Goal: Find contact information: Find contact information

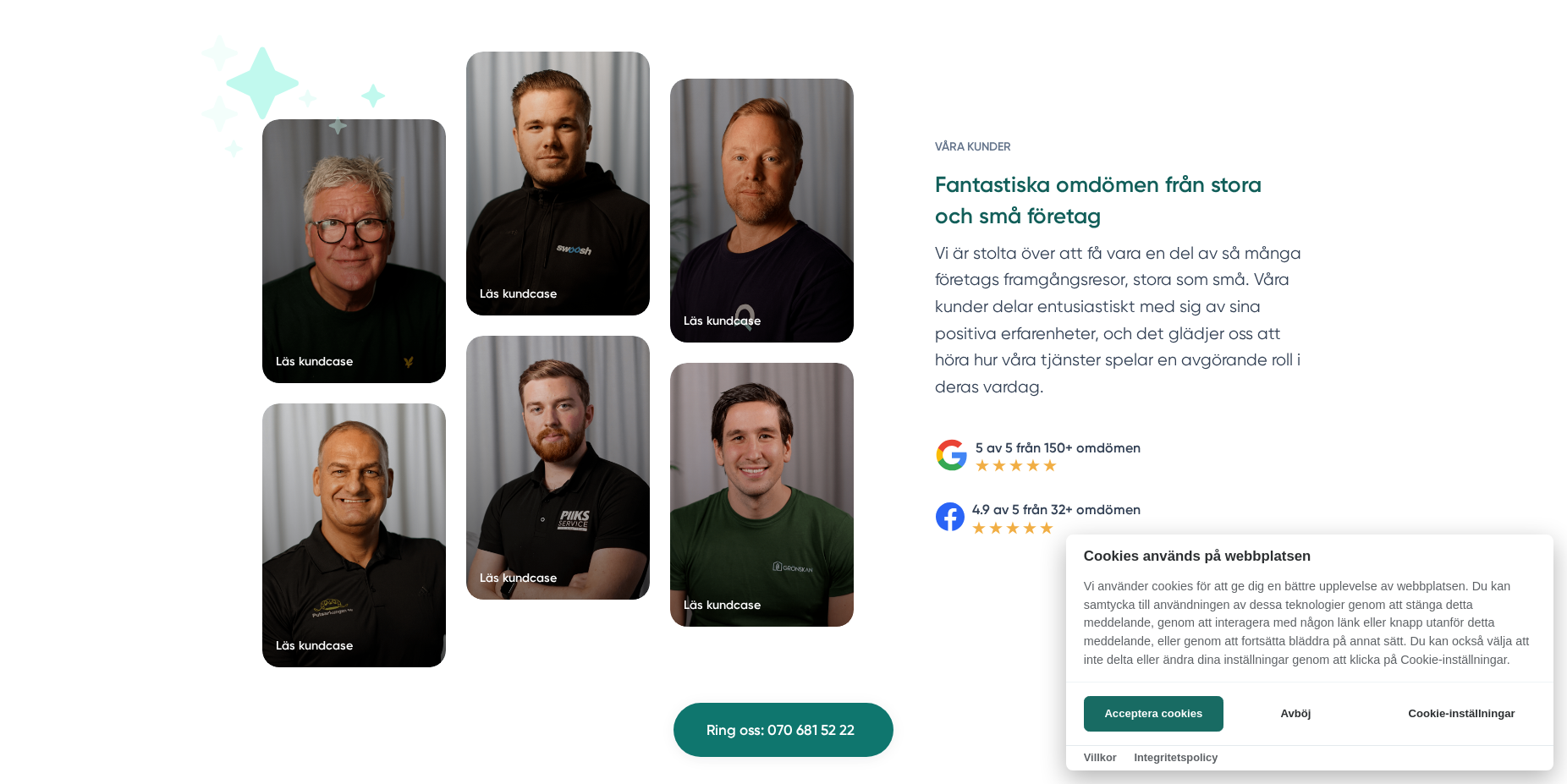
scroll to position [2636, 0]
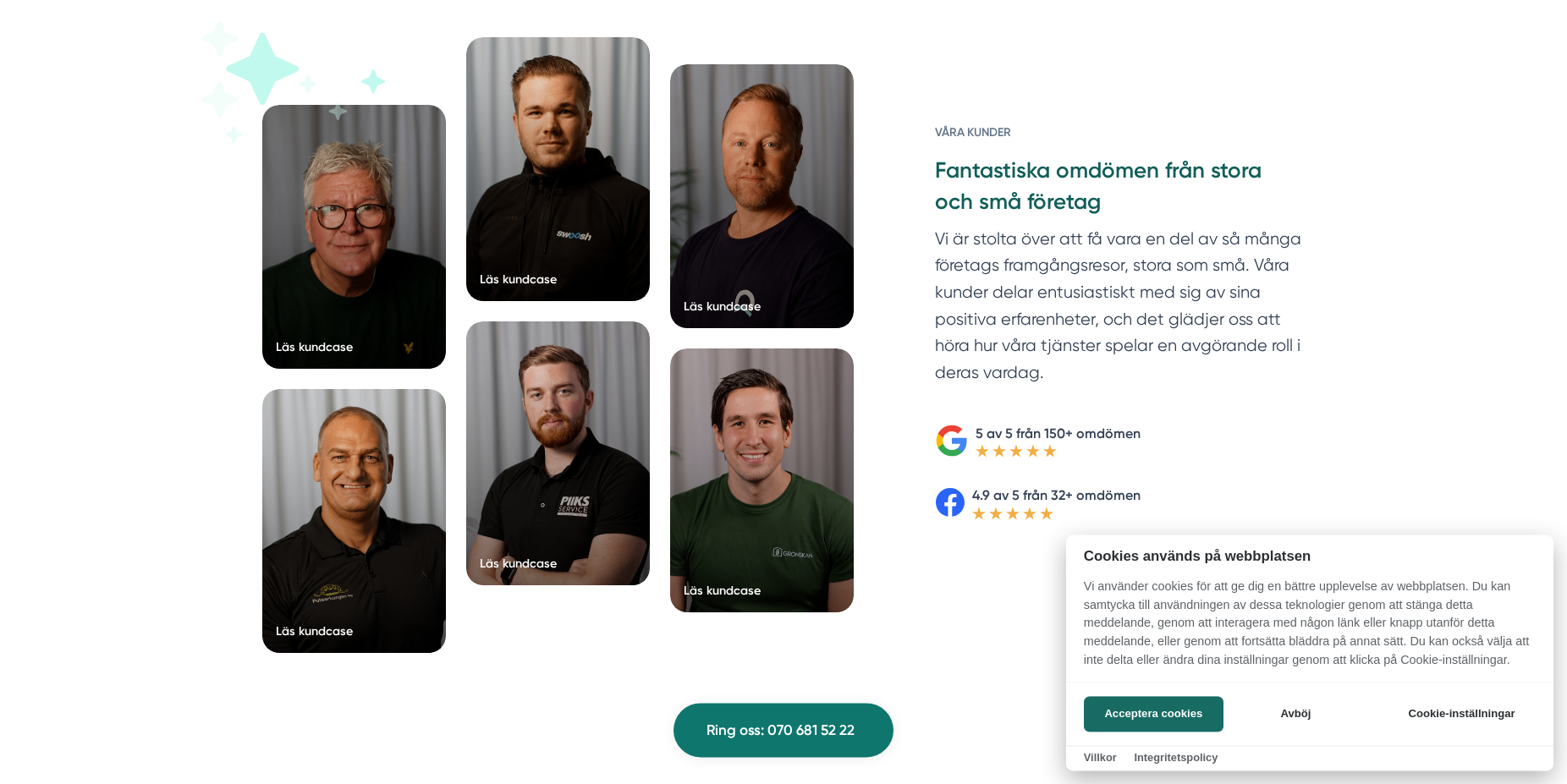
click at [503, 175] on div at bounding box center [784, 392] width 1567 height 784
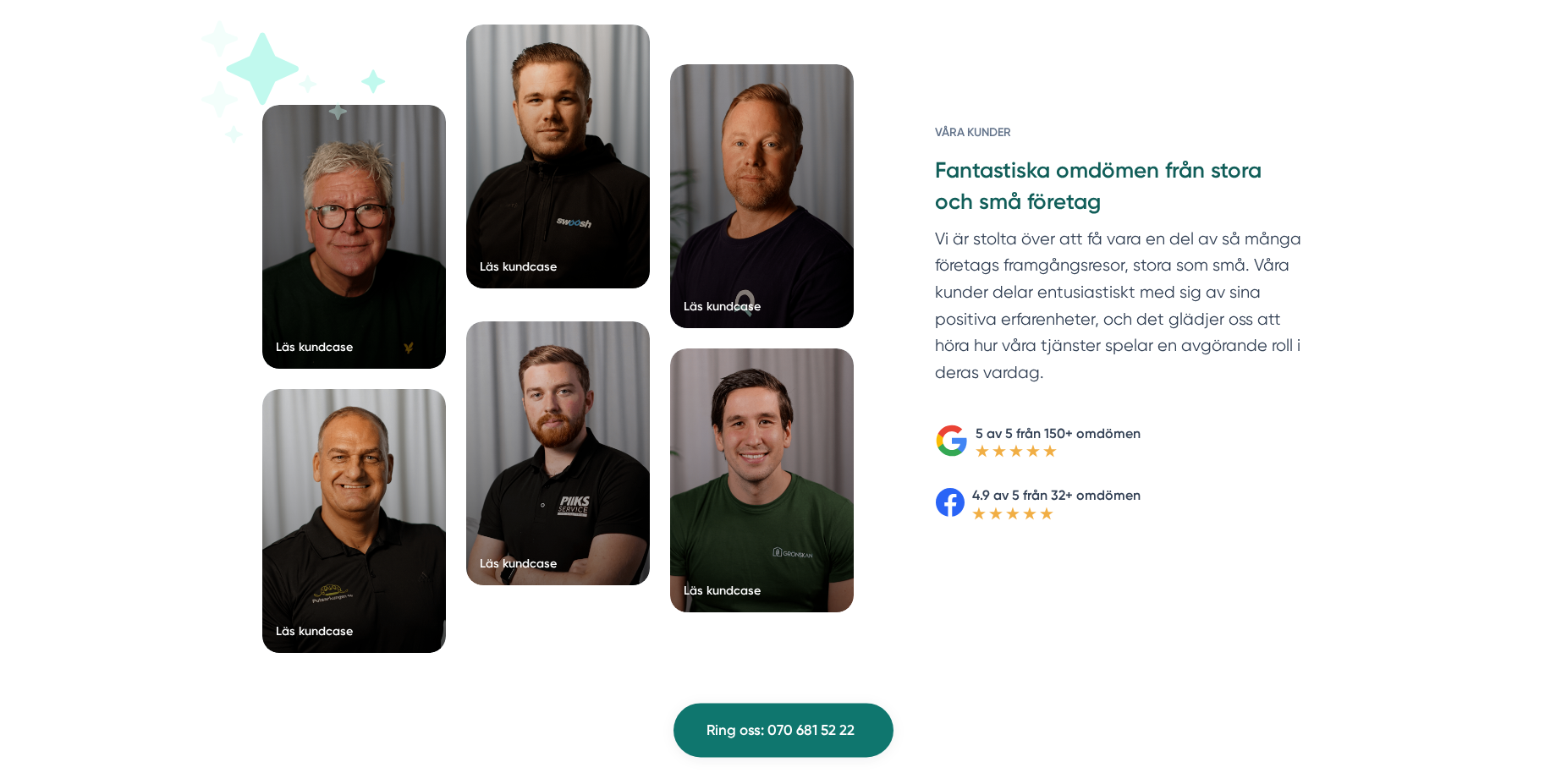
click at [516, 181] on div at bounding box center [558, 156] width 184 height 264
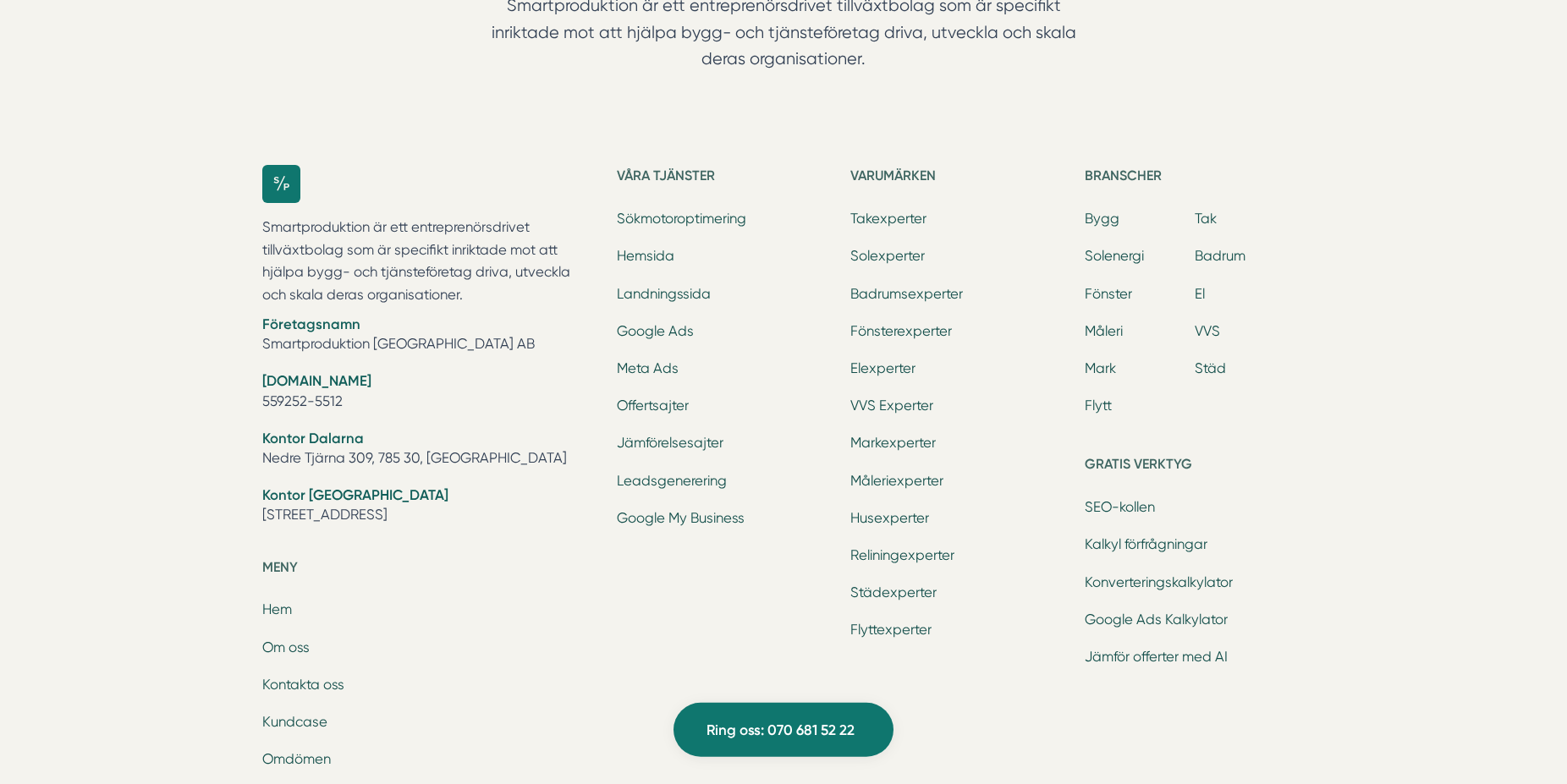
scroll to position [5569, 0]
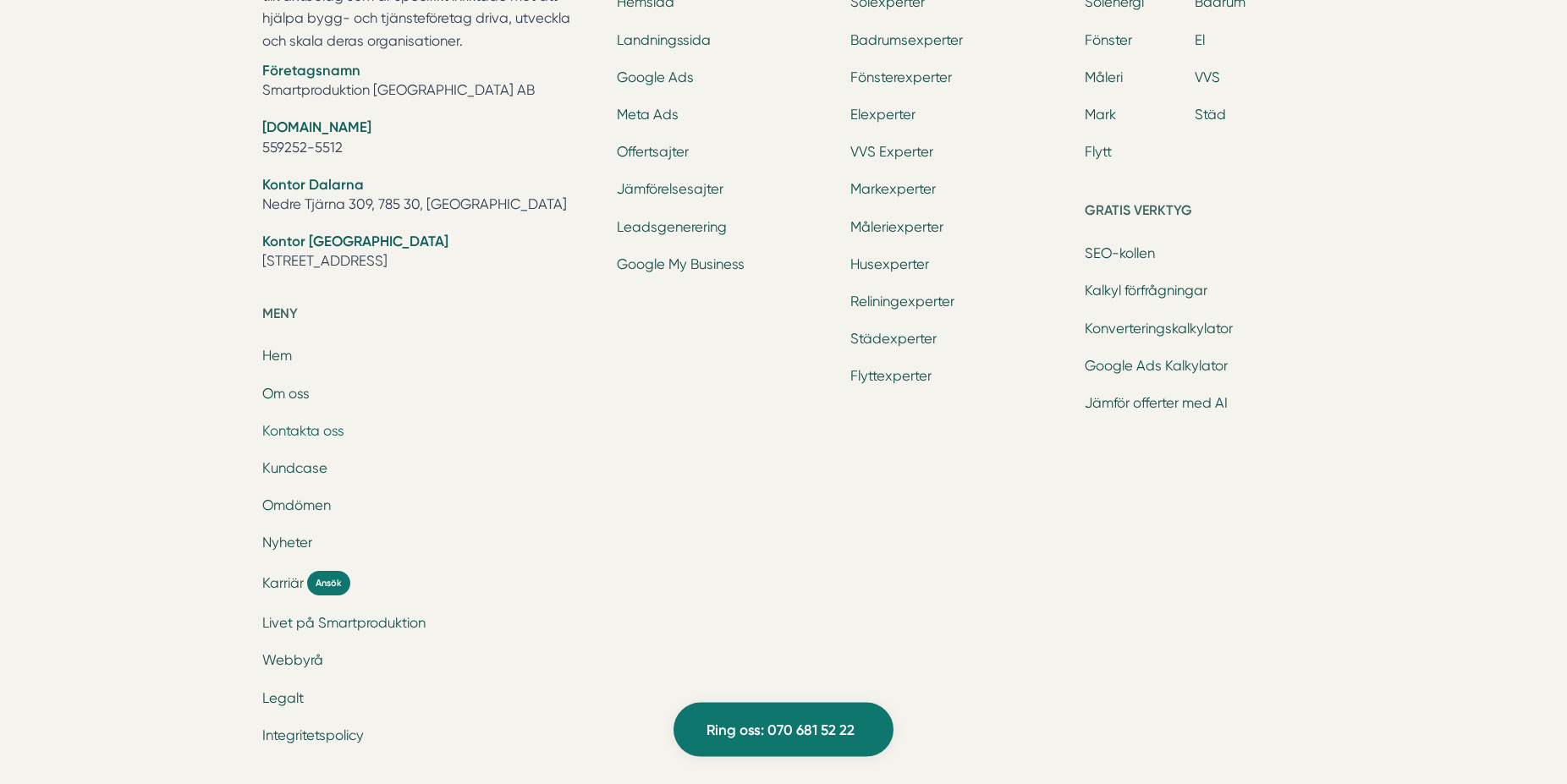
click at [283, 431] on link "Kontakta oss" at bounding box center [303, 431] width 82 height 16
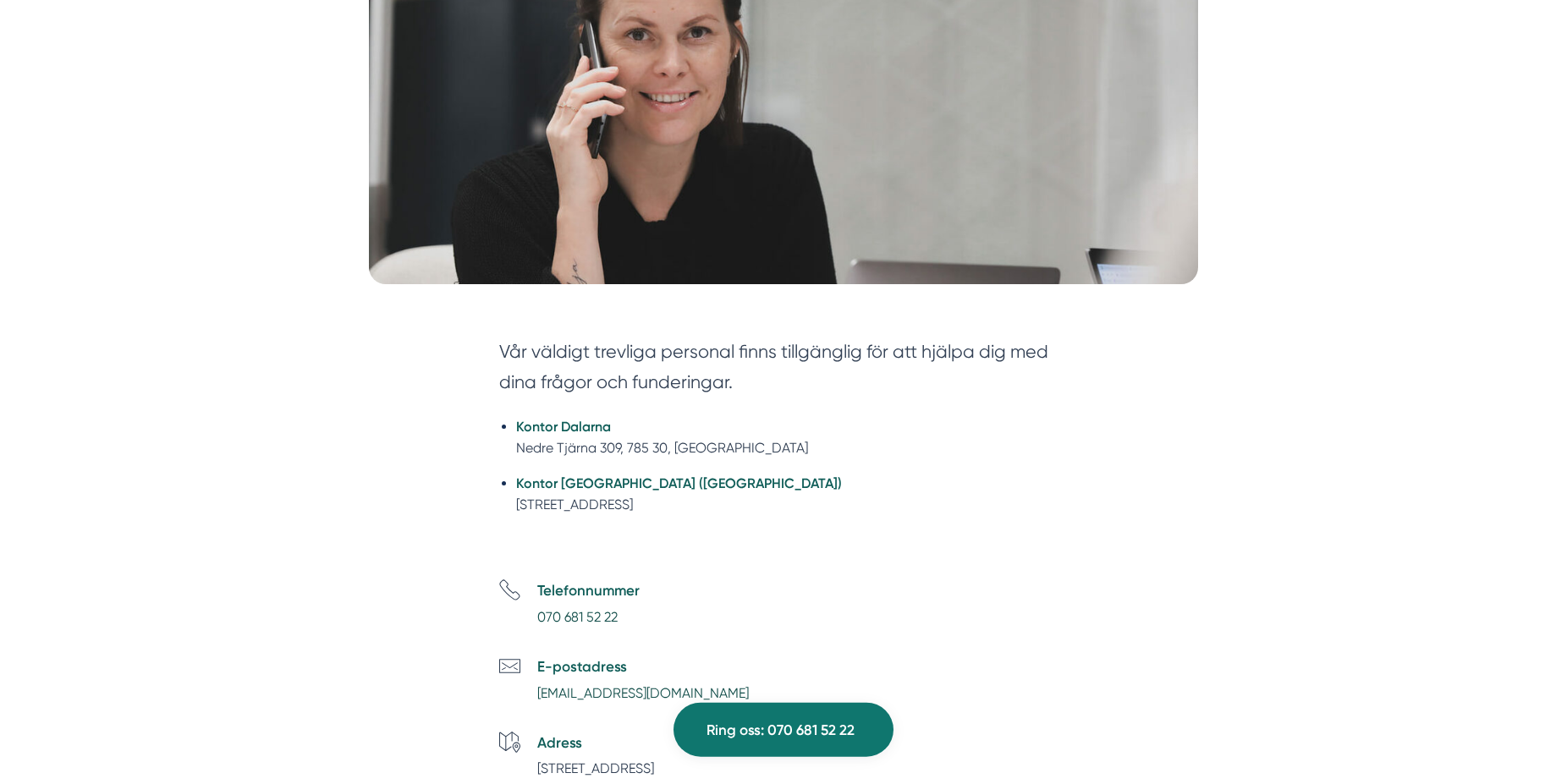
scroll to position [449, 0]
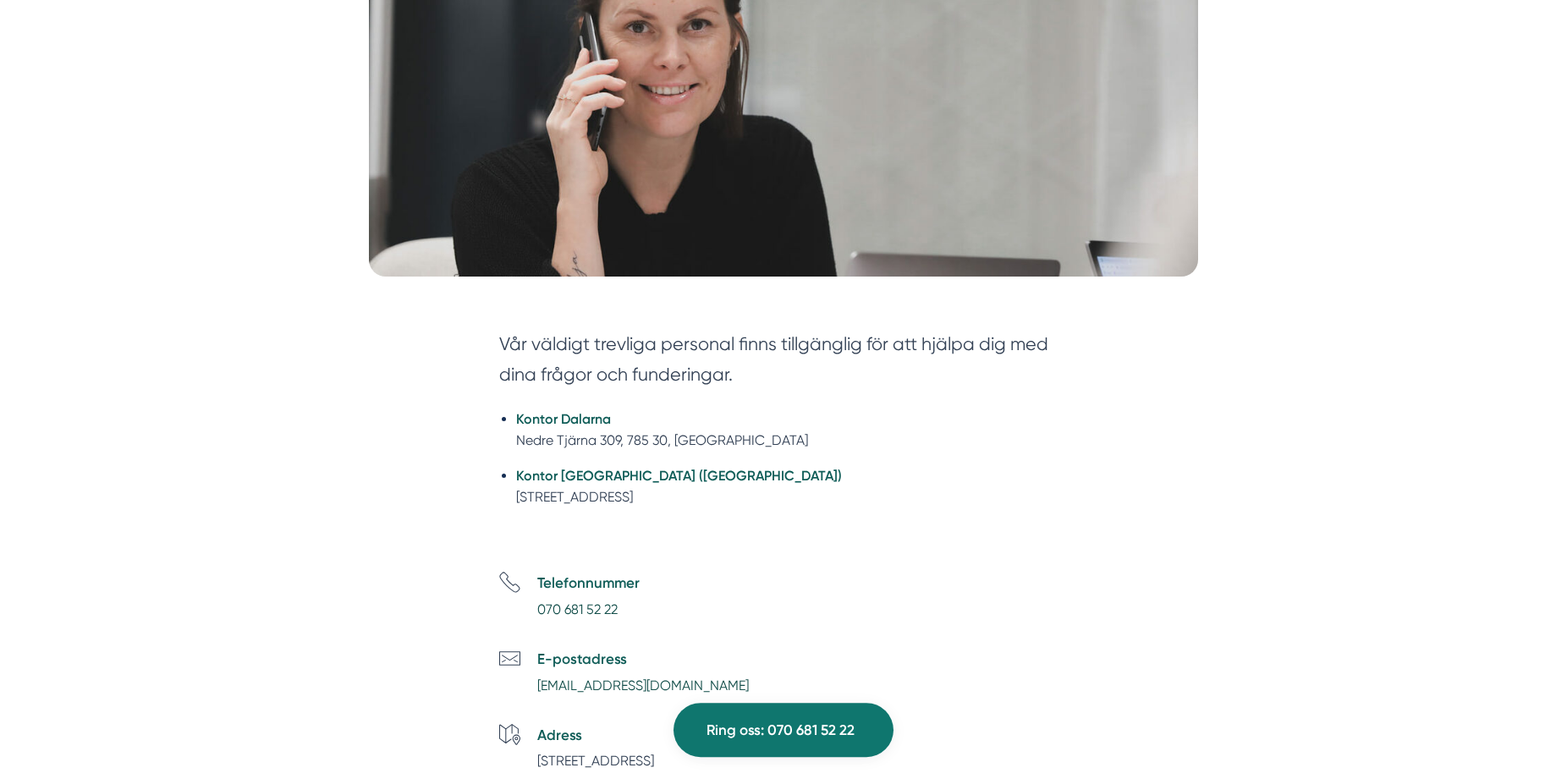
drag, startPoint x: 515, startPoint y: 497, endPoint x: 765, endPoint y: 502, distance: 250.0
click at [765, 502] on ul "Kontor Dalarna Nedre Tjärna 309, 785 30, [GEOGRAPHIC_DATA] Kontor [GEOGRAPHIC_D…" at bounding box center [783, 463] width 568 height 131
copy li "[STREET_ADDRESS]"
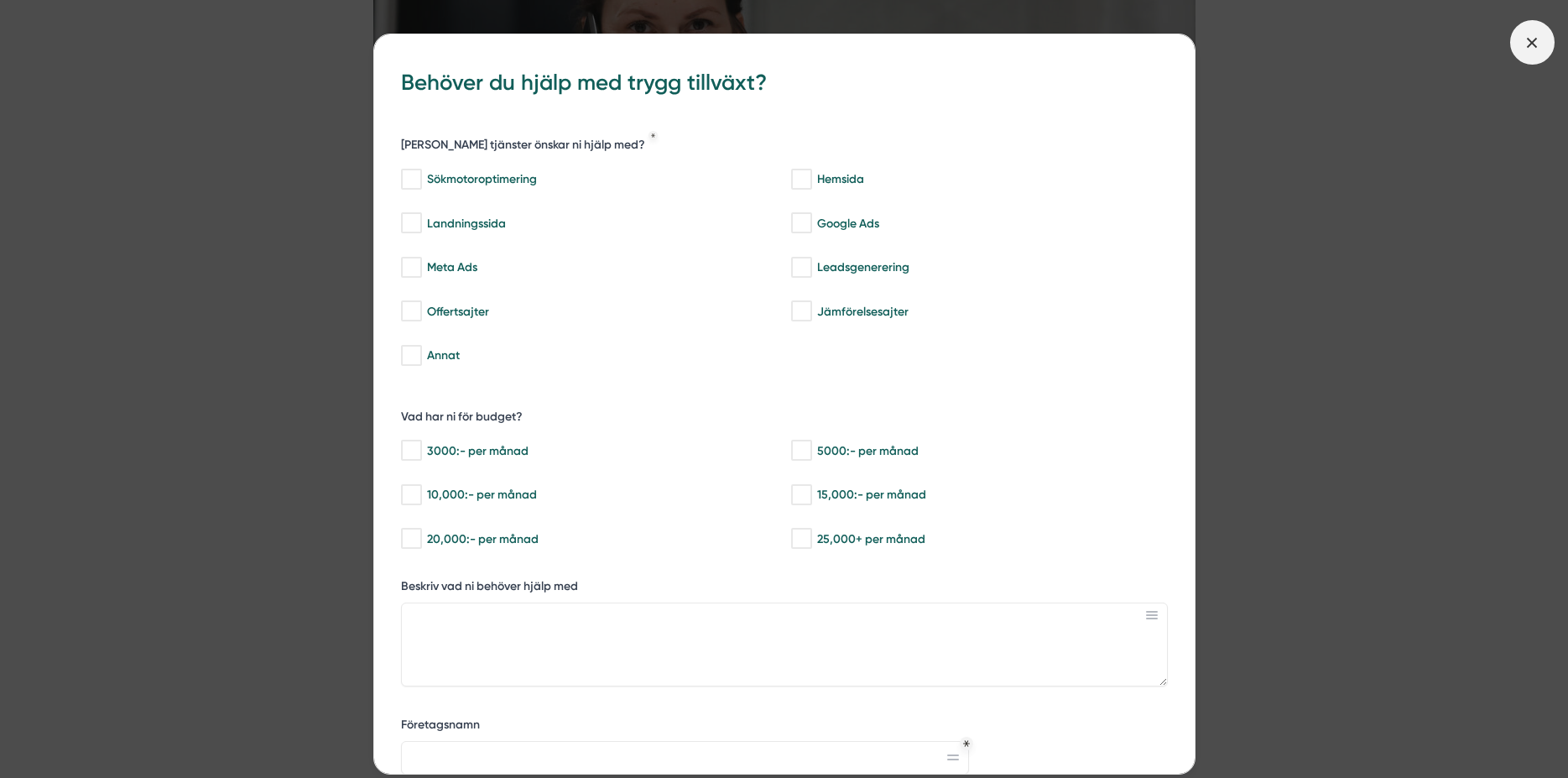
click at [1541, 40] on icon at bounding box center [1531, 42] width 18 height 19
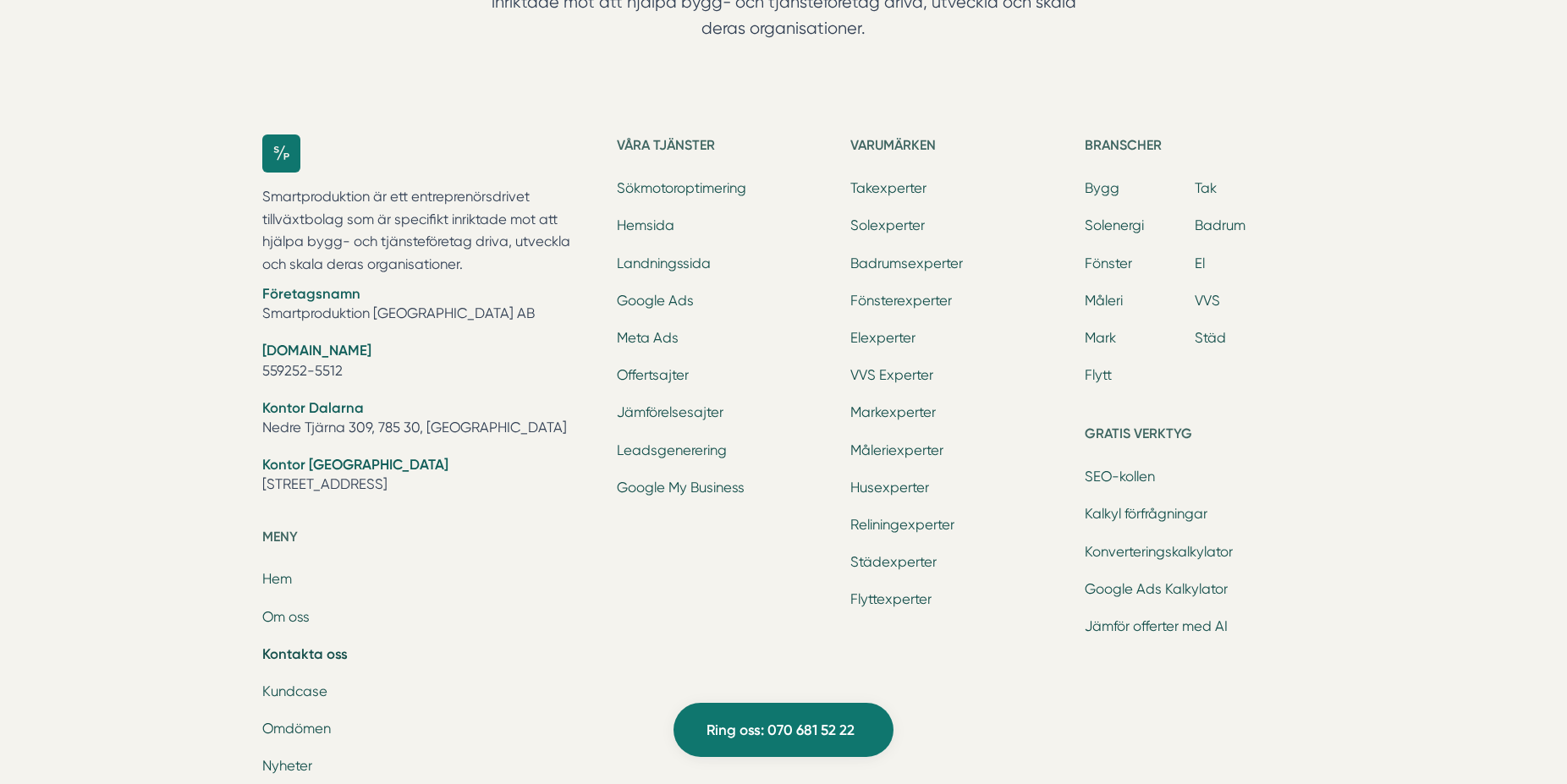
scroll to position [2166, 0]
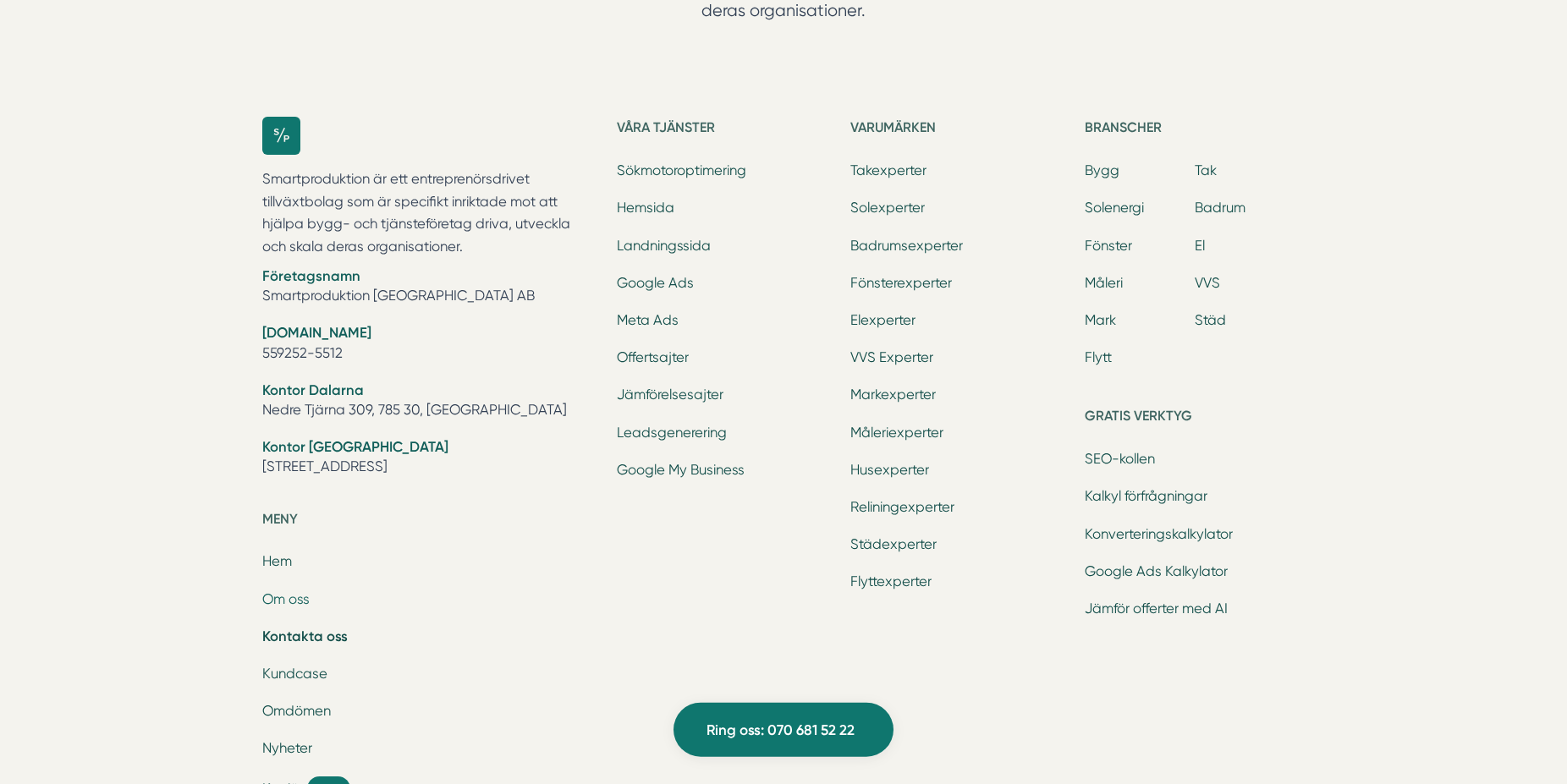
click at [296, 601] on link "Om oss" at bounding box center [286, 599] width 47 height 16
